Goal: Communication & Community: Answer question/provide support

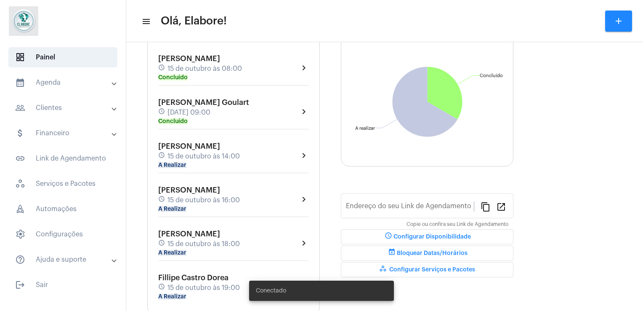
type input "[URL][DOMAIN_NAME]"
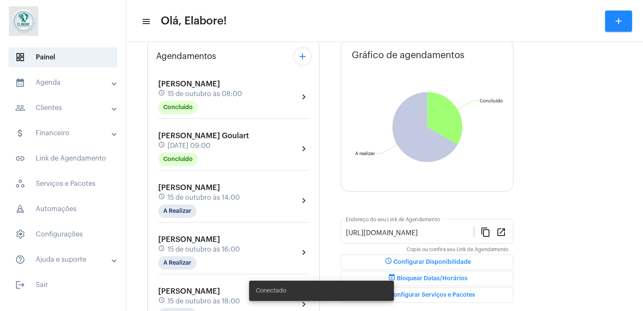
scroll to position [81, 0]
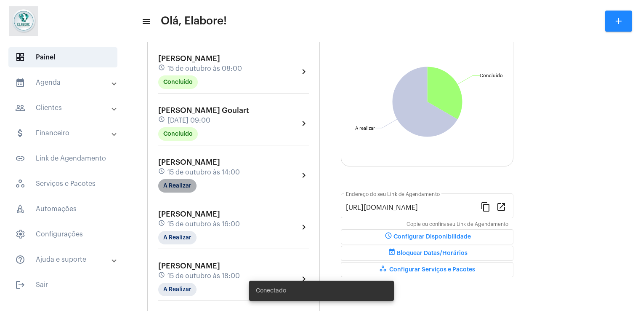
click at [181, 187] on mat-chip "A Realizar" at bounding box center [177, 185] width 38 height 13
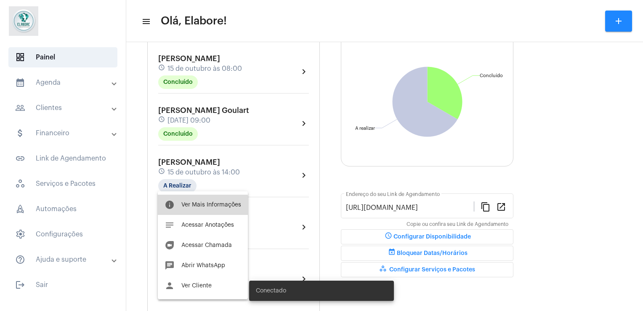
click at [192, 205] on span "Ver Mais Informações" at bounding box center [211, 205] width 60 height 6
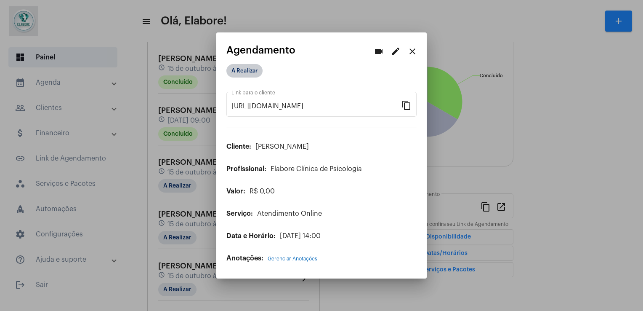
drag, startPoint x: 226, startPoint y: 77, endPoint x: 233, endPoint y: 77, distance: 7.2
click at [233, 77] on div "A Realizar" at bounding box center [269, 70] width 88 height 17
click at [248, 72] on mat-chip "A Realizar" at bounding box center [245, 70] width 36 height 13
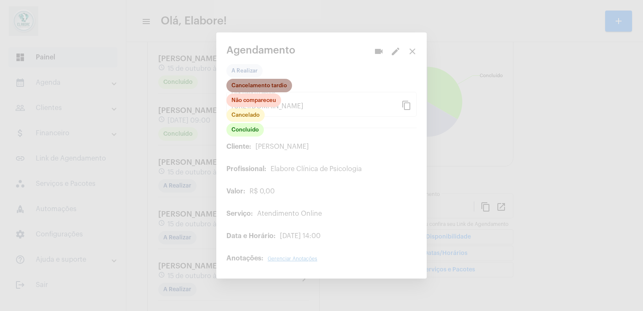
click at [258, 89] on mat-chip "Cancelamento tardio" at bounding box center [260, 85] width 66 height 13
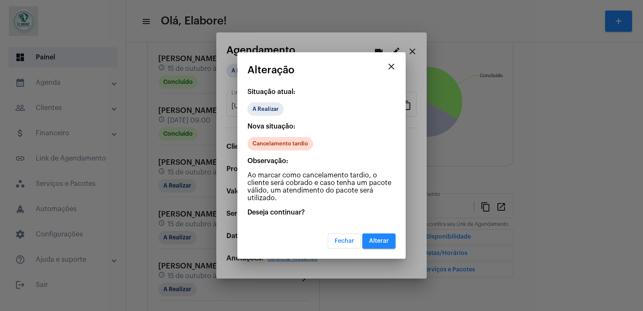
click at [381, 236] on button "Alterar" at bounding box center [378, 240] width 33 height 15
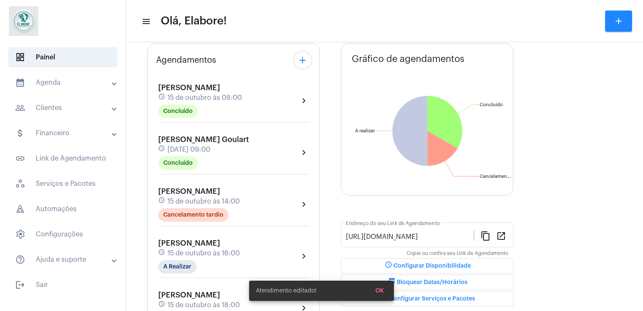
scroll to position [54, 0]
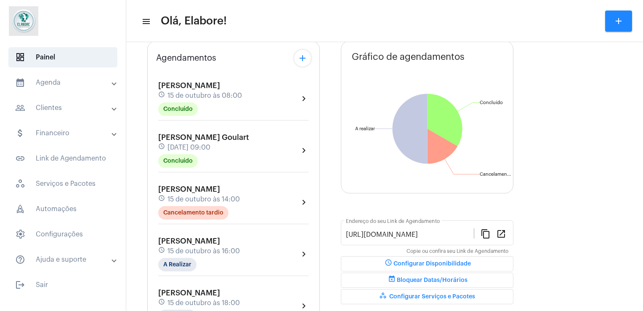
click at [299, 174] on div "[PERSON_NAME] schedule [DATE] 08:00 Concluído chevron_right [PERSON_NAME] Goula…" at bounding box center [233, 224] width 155 height 306
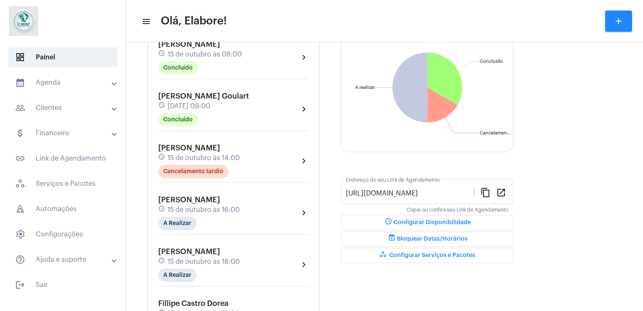
scroll to position [94, 0]
click at [259, 211] on div "[PERSON_NAME] schedule [DATE] 16:00 A Realizar chevron_right" at bounding box center [233, 213] width 151 height 35
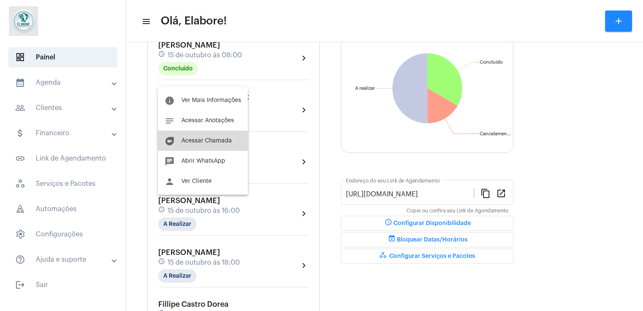
click at [207, 146] on button "duo [PERSON_NAME]" at bounding box center [203, 141] width 90 height 20
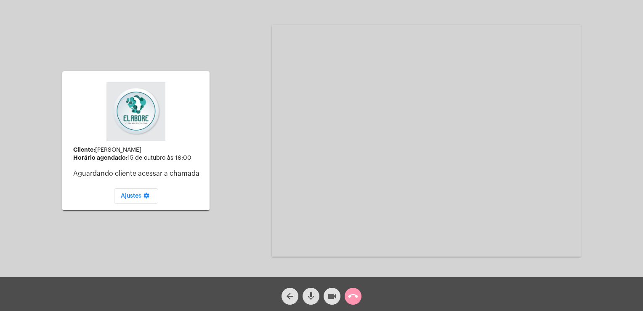
click at [335, 291] on mat-icon "videocam" at bounding box center [332, 296] width 10 height 10
click at [335, 291] on mat-icon "videocam_off" at bounding box center [332, 296] width 10 height 10
click at [335, 291] on mat-icon "videocam" at bounding box center [332, 296] width 10 height 10
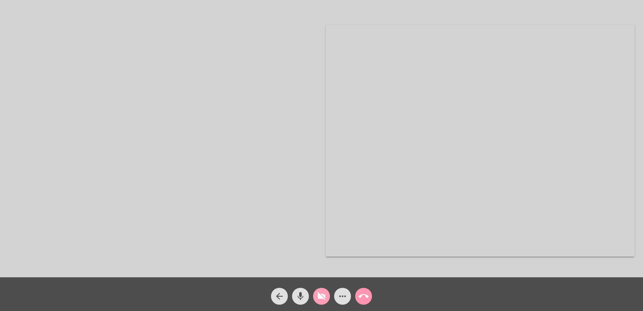
click at [320, 296] on mat-icon "videocam_off" at bounding box center [322, 296] width 10 height 10
